Goal: Task Accomplishment & Management: Manage account settings

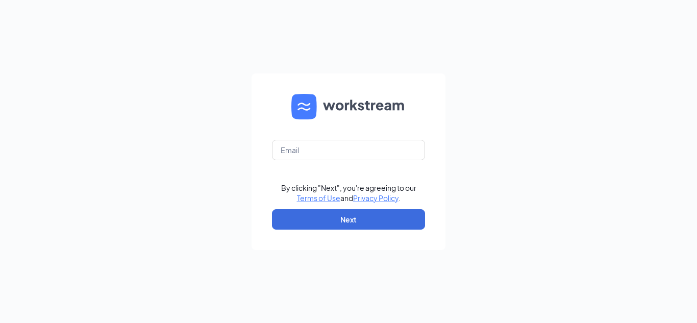
click at [148, 145] on div "By clicking "Next", you're agreeing to our Terms of Use and Privacy Policy . Ne…" at bounding box center [348, 161] width 697 height 323
click at [350, 156] on input "text" at bounding box center [348, 150] width 153 height 20
type input "brendanreiter@gmail.com"
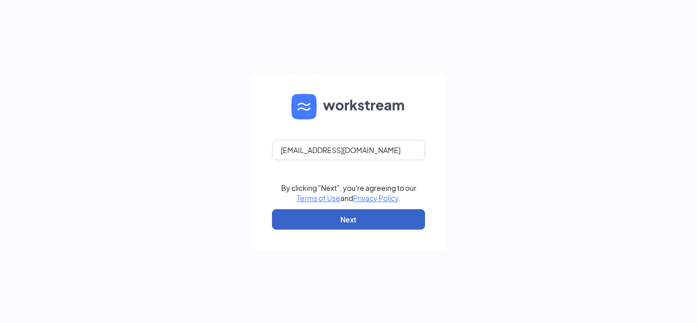
click at [347, 225] on button "Next" at bounding box center [348, 219] width 153 height 20
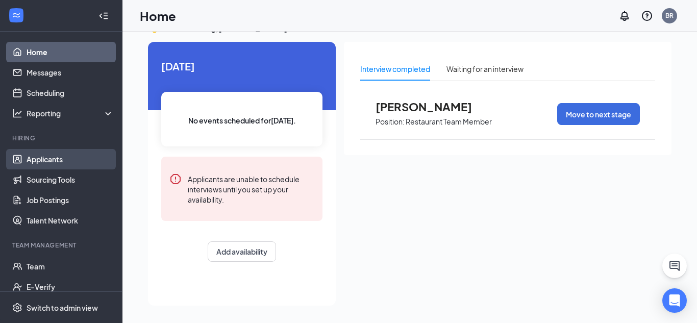
scroll to position [50, 0]
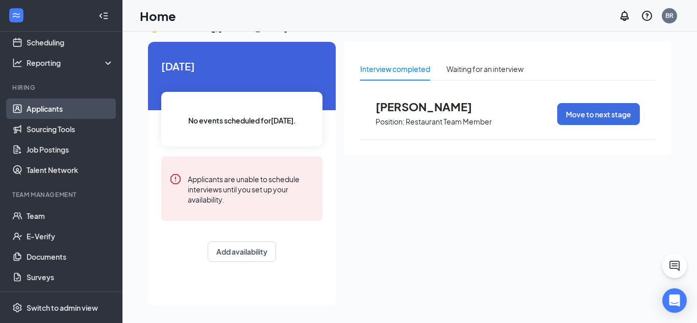
click at [62, 110] on link "Applicants" at bounding box center [70, 108] width 87 height 20
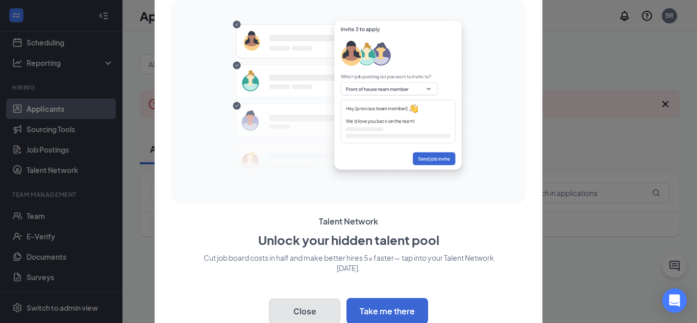
click at [304, 309] on button "Close" at bounding box center [304, 310] width 71 height 25
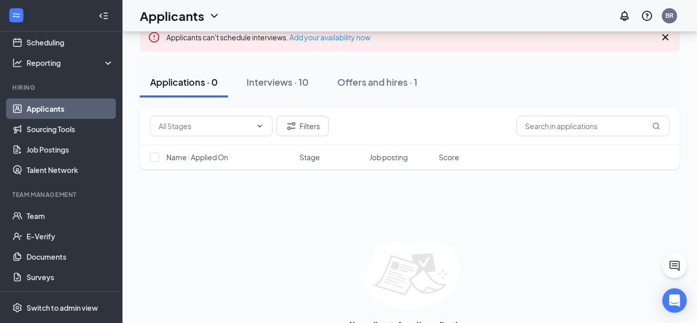
scroll to position [67, 0]
click at [293, 84] on div "Interviews · 10" at bounding box center [277, 81] width 62 height 13
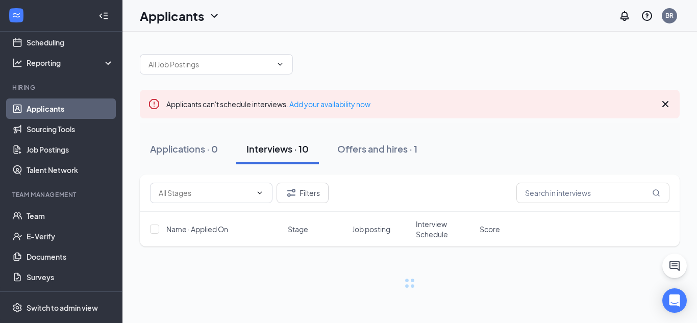
click at [293, 84] on div "Applicants can't schedule interviews. Add your availability now Applications · …" at bounding box center [410, 166] width 540 height 244
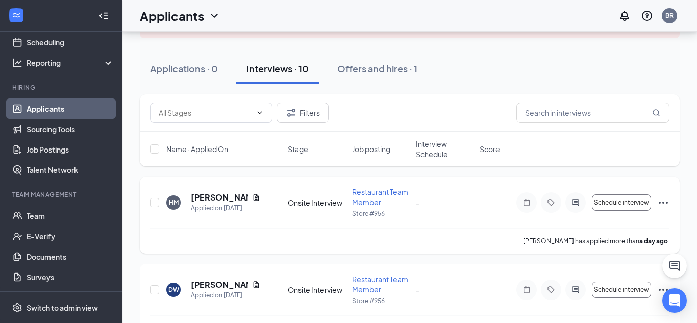
scroll to position [80, 0]
click at [159, 204] on input "checkbox" at bounding box center [154, 202] width 9 height 9
checkbox input "true"
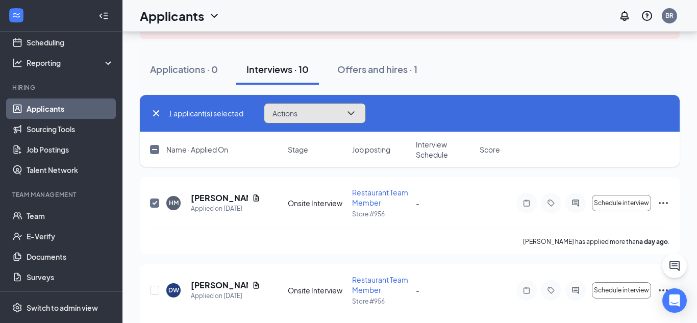
click at [306, 111] on button "Actions" at bounding box center [315, 113] width 102 height 20
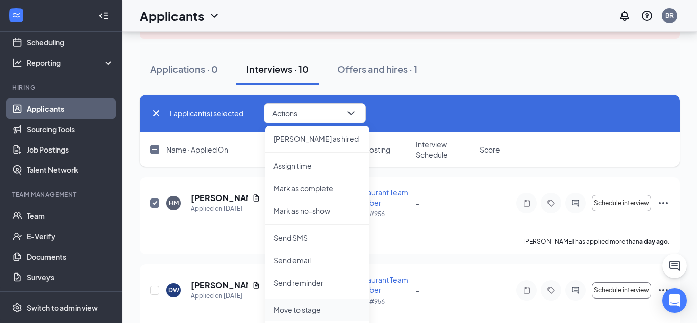
click at [302, 314] on p "Move to stage" at bounding box center [317, 309] width 88 height 10
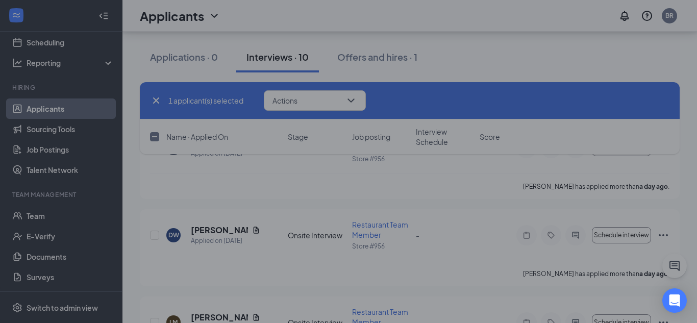
scroll to position [139, 0]
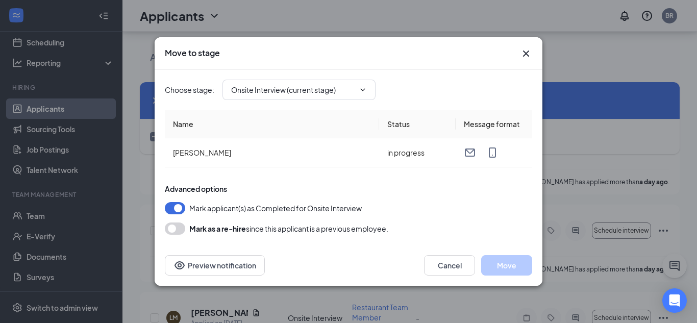
type input "Hiring Complete (next stage)"
click at [347, 89] on input "Hiring Complete (next stage)" at bounding box center [292, 89] width 123 height 11
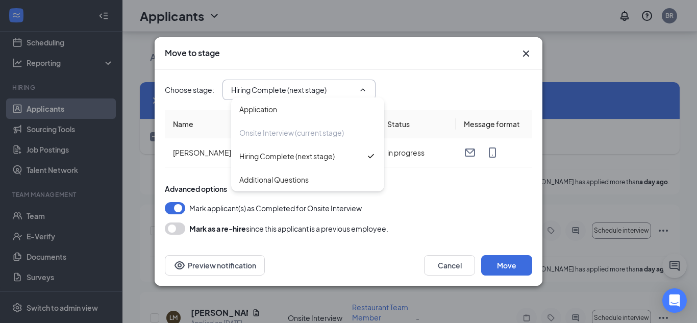
click at [347, 89] on input "Hiring Complete (next stage)" at bounding box center [292, 89] width 123 height 11
click at [349, 89] on input "Hiring Complete (next stage)" at bounding box center [292, 89] width 123 height 11
click at [348, 89] on input "Hiring Complete (next stage)" at bounding box center [292, 89] width 123 height 11
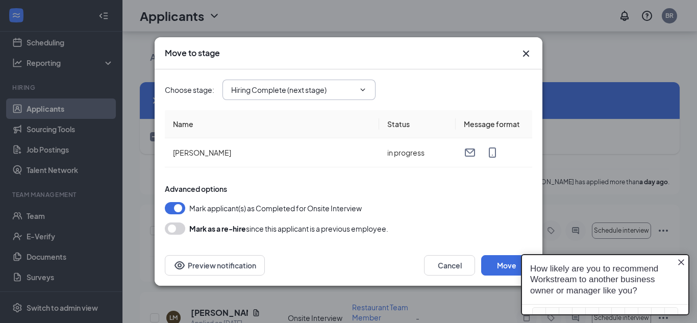
scroll to position [0, 0]
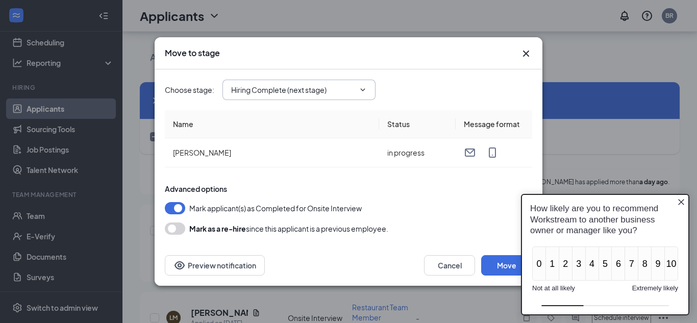
click at [334, 98] on span "Hiring Complete (next stage) Application Onsite Interview (current stage) Hirin…" at bounding box center [298, 90] width 153 height 20
click at [367, 90] on span "Hiring Complete (next stage) Application Onsite Interview (current stage) Hirin…" at bounding box center [298, 90] width 153 height 20
click at [679, 200] on icon "Close button" at bounding box center [681, 202] width 8 height 8
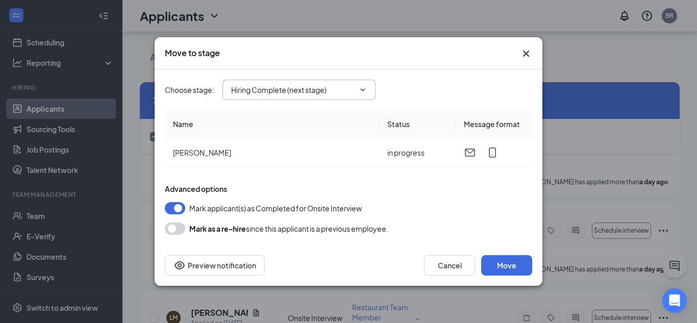
click at [368, 92] on span "Hiring Complete (next stage) Application Onsite Interview (current stage) Hirin…" at bounding box center [298, 90] width 153 height 20
click at [223, 259] on button "Preview notification" at bounding box center [215, 265] width 100 height 20
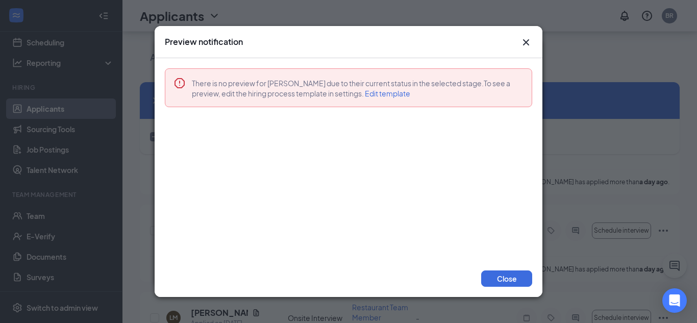
click at [264, 184] on div "There is no preview for [PERSON_NAME] due to their current status in the select…" at bounding box center [348, 160] width 367 height 204
click at [385, 95] on span "Edit template" at bounding box center [387, 93] width 45 height 9
click at [509, 279] on button "Close" at bounding box center [506, 278] width 51 height 16
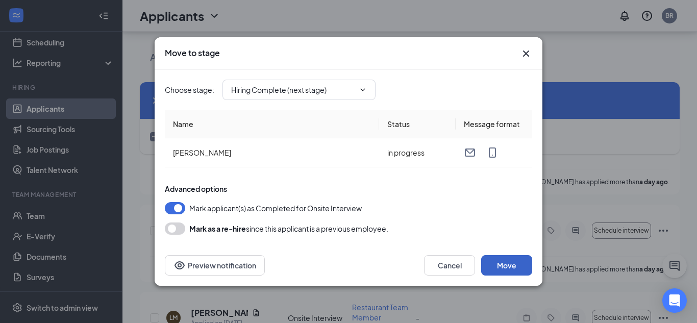
click at [508, 271] on button "Move" at bounding box center [506, 265] width 51 height 20
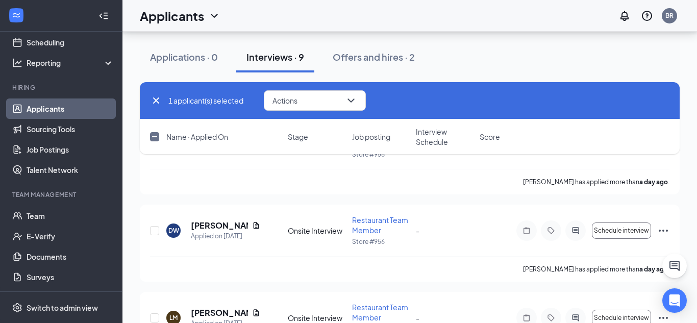
checkbox input "false"
click at [358, 59] on div "Offers and hires · 2" at bounding box center [373, 56] width 82 height 13
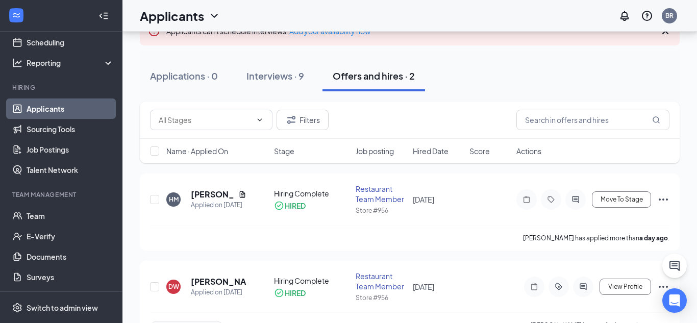
scroll to position [73, 0]
click at [659, 198] on icon "Ellipses" at bounding box center [662, 199] width 9 height 2
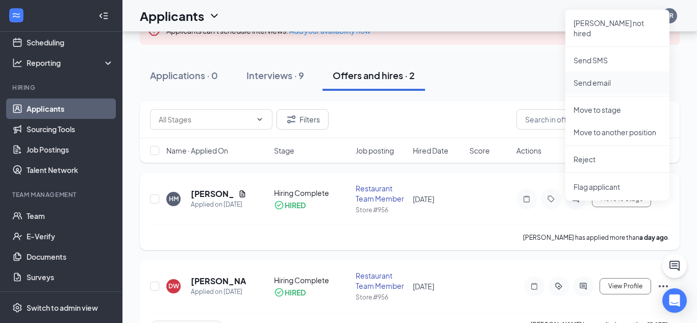
click at [615, 78] on p "Send email" at bounding box center [617, 83] width 88 height 10
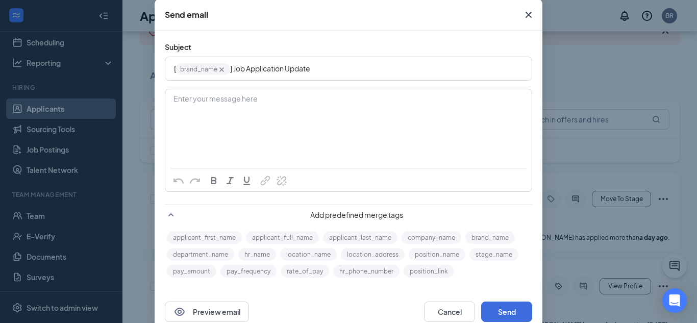
scroll to position [53, 0]
click at [521, 16] on span "Close" at bounding box center [529, 15] width 28 height 28
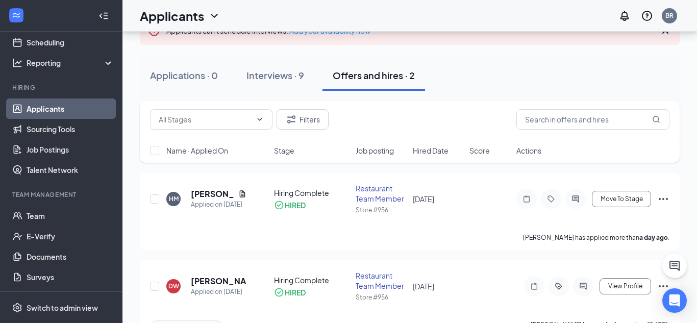
click at [276, 148] on span "Stage" at bounding box center [284, 150] width 20 height 10
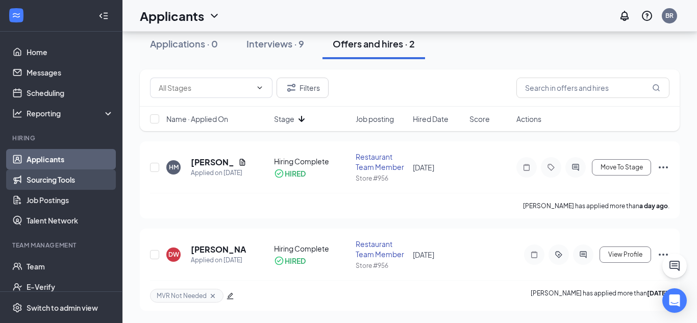
scroll to position [0, 0]
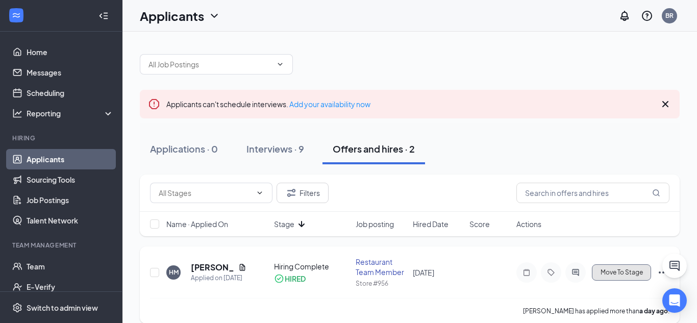
click at [620, 265] on button "Move To Stage" at bounding box center [621, 272] width 59 height 16
type input "Additional Questions (final stage)"
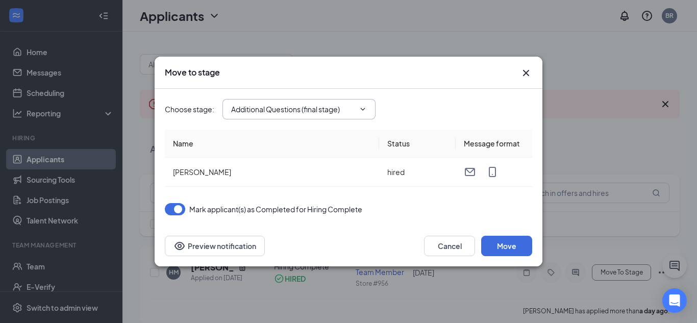
click at [335, 114] on input "Additional Questions (final stage)" at bounding box center [292, 109] width 123 height 11
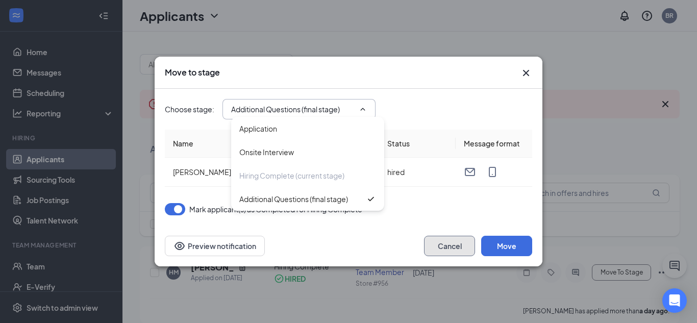
click at [445, 244] on button "Cancel" at bounding box center [449, 246] width 51 height 20
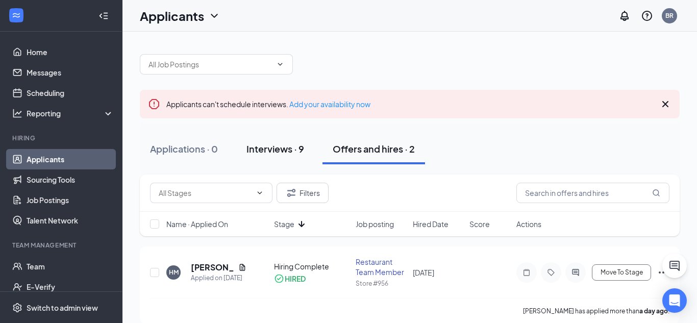
click at [288, 144] on div "Interviews · 9" at bounding box center [275, 148] width 58 height 13
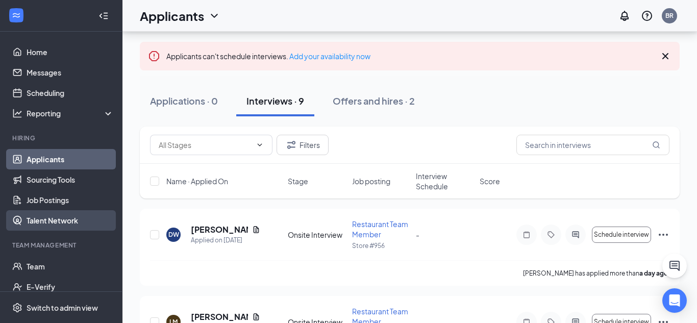
scroll to position [50, 0]
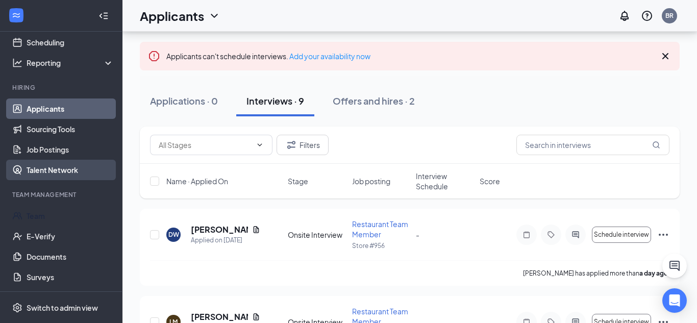
click at [65, 224] on link "Team" at bounding box center [70, 216] width 87 height 20
